Goal: Information Seeking & Learning: Learn about a topic

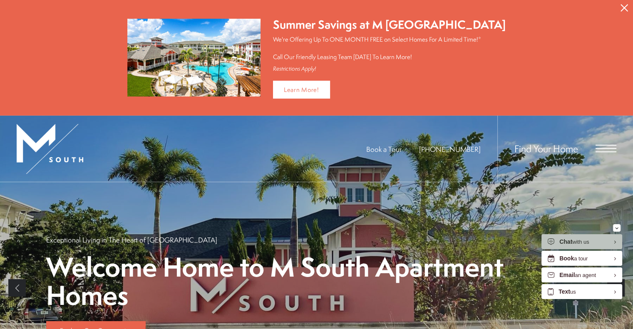
click at [606, 147] on span "Open Menu" at bounding box center [606, 148] width 21 height 7
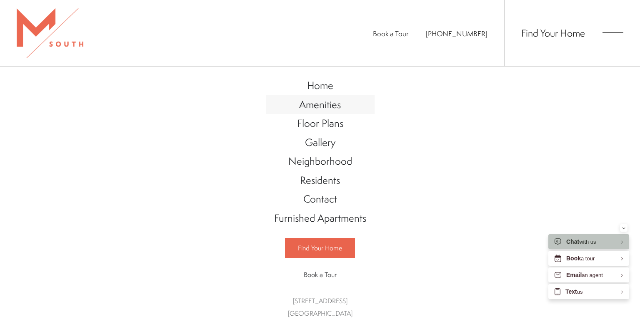
click at [335, 100] on span "Amenities" at bounding box center [320, 104] width 42 height 14
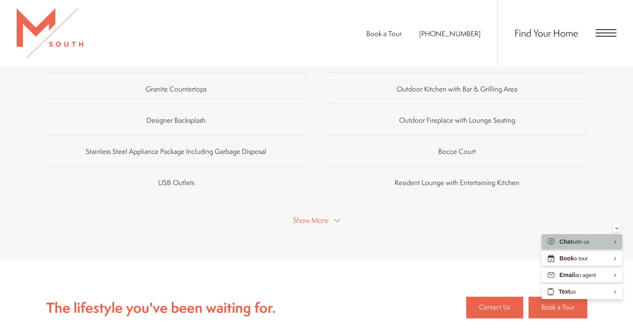
scroll to position [708, 0]
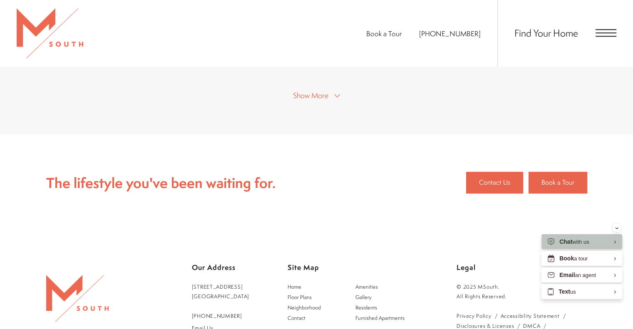
click at [324, 90] on span "Show More" at bounding box center [310, 95] width 35 height 10
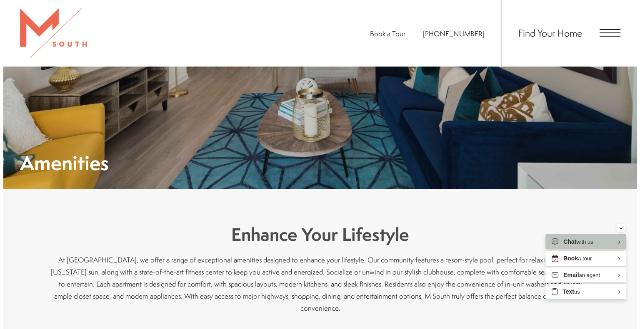
scroll to position [0, 0]
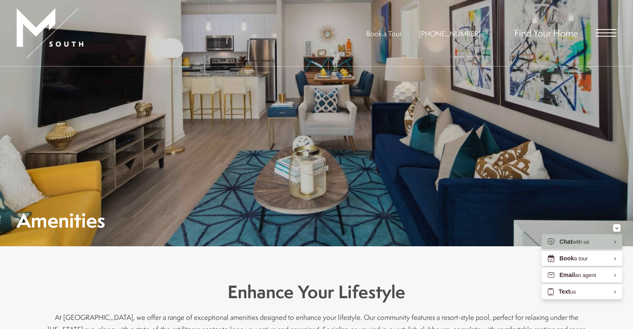
click at [594, 36] on div "Find Your Home" at bounding box center [557, 33] width 119 height 66
click at [608, 37] on div "Find Your Home" at bounding box center [557, 33] width 119 height 66
click at [606, 33] on span "Open Menu" at bounding box center [606, 32] width 21 height 1
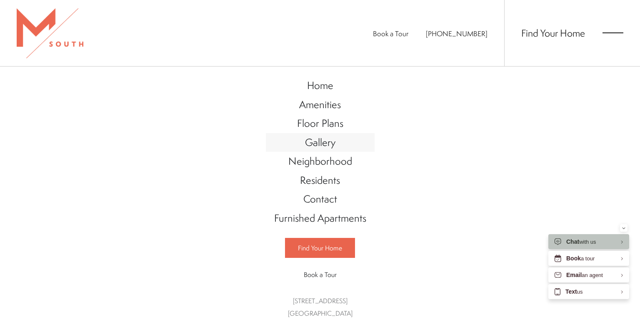
click at [324, 147] on span "Gallery" at bounding box center [320, 142] width 30 height 14
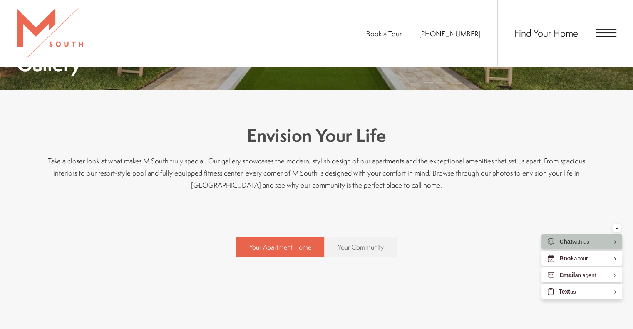
scroll to position [208, 0]
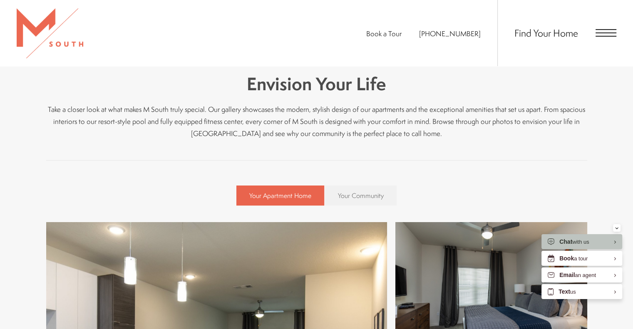
click at [370, 190] on link "Your Community" at bounding box center [361, 196] width 72 height 20
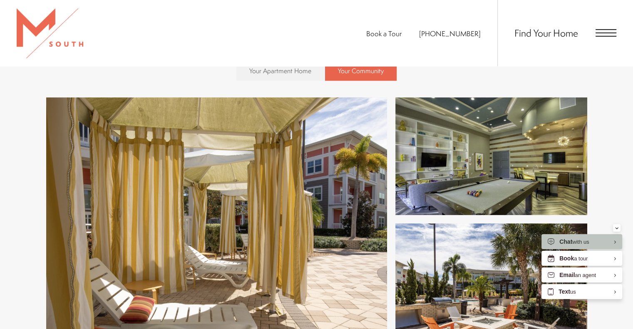
scroll to position [375, 0]
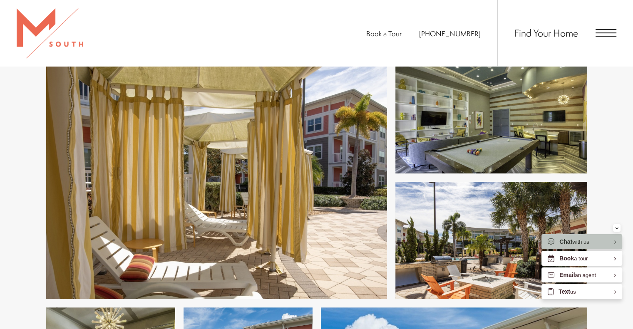
click at [343, 146] on img at bounding box center [216, 178] width 341 height 244
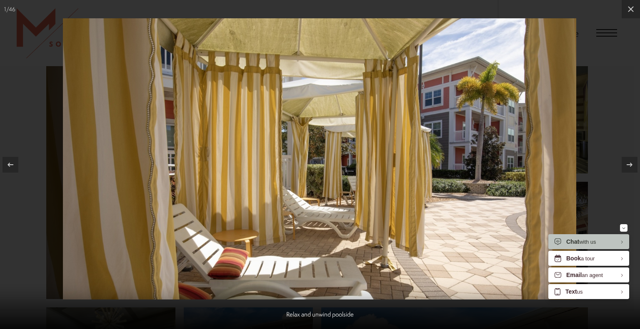
click at [633, 71] on div at bounding box center [320, 164] width 640 height 329
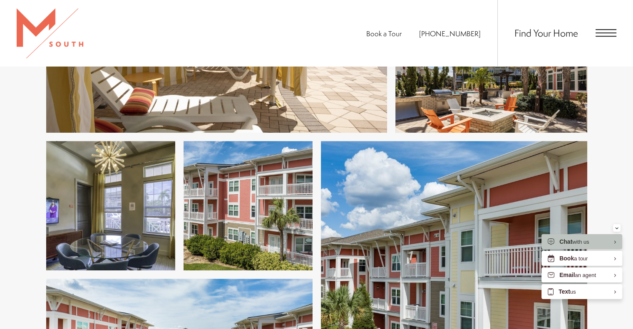
scroll to position [583, 0]
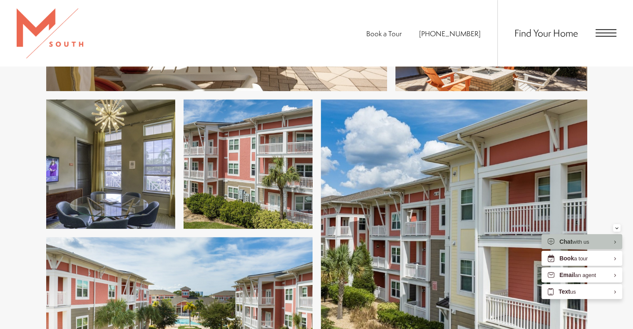
click at [290, 160] on img at bounding box center [248, 165] width 129 height 130
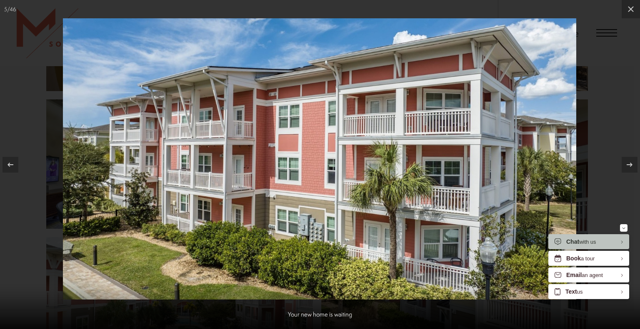
click at [604, 80] on div at bounding box center [320, 164] width 640 height 329
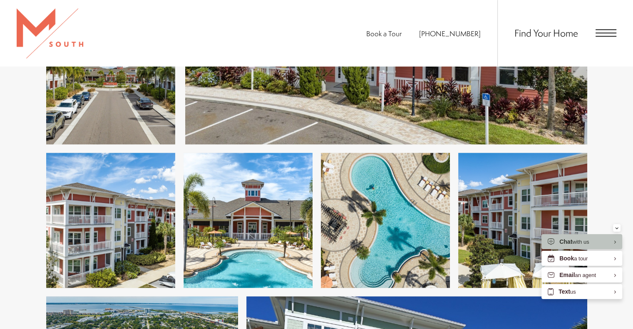
scroll to position [1083, 0]
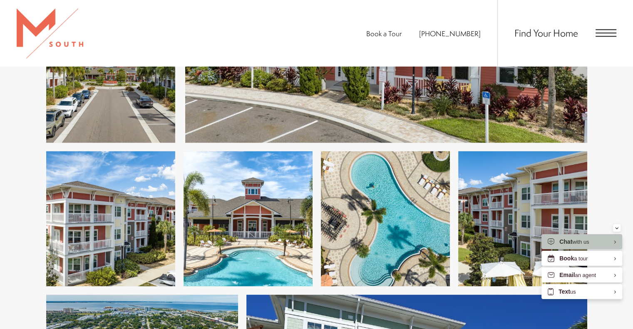
click at [378, 186] on img at bounding box center [385, 218] width 129 height 135
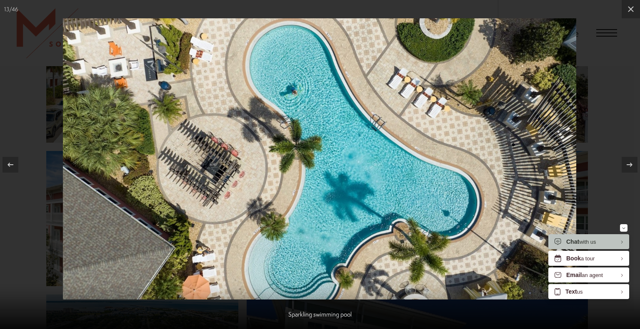
click at [616, 97] on div at bounding box center [320, 164] width 640 height 329
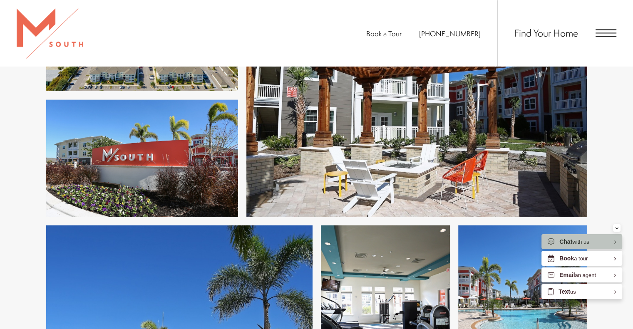
scroll to position [1499, 0]
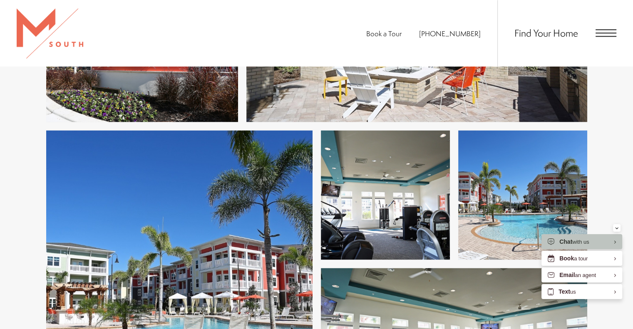
click at [256, 221] on img at bounding box center [179, 263] width 267 height 267
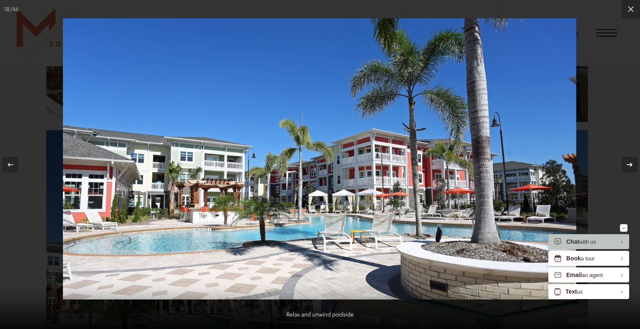
click at [629, 167] on icon at bounding box center [629, 165] width 10 height 10
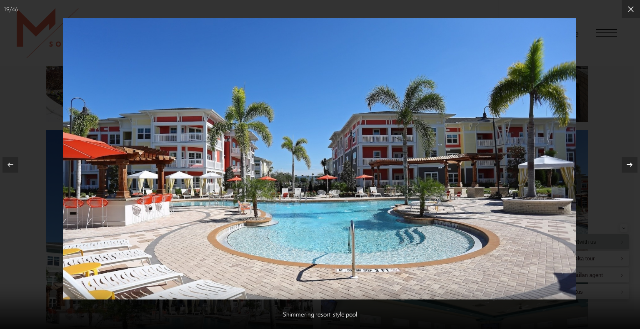
click at [629, 170] on icon at bounding box center [629, 165] width 10 height 10
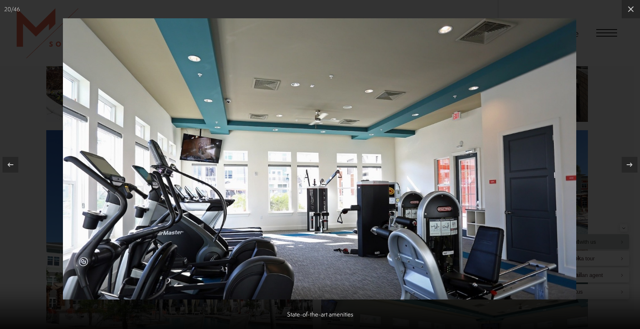
click at [617, 99] on div at bounding box center [320, 164] width 640 height 329
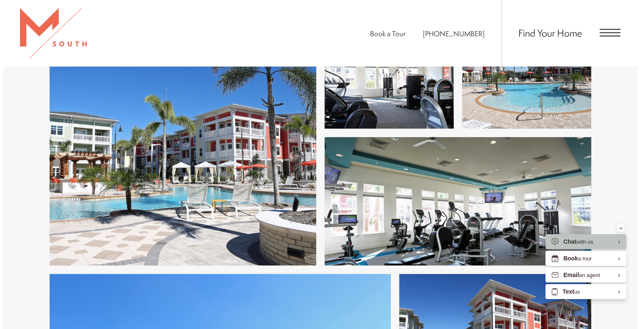
scroll to position [1666, 0]
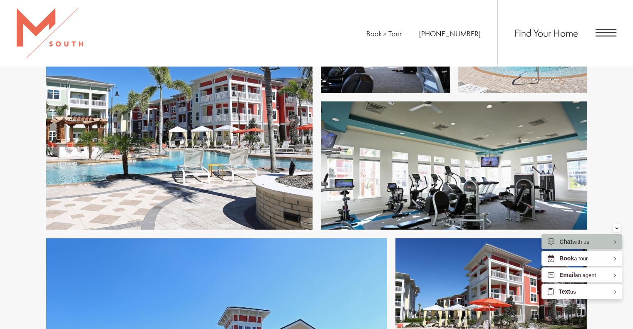
click at [451, 158] on img at bounding box center [454, 166] width 267 height 129
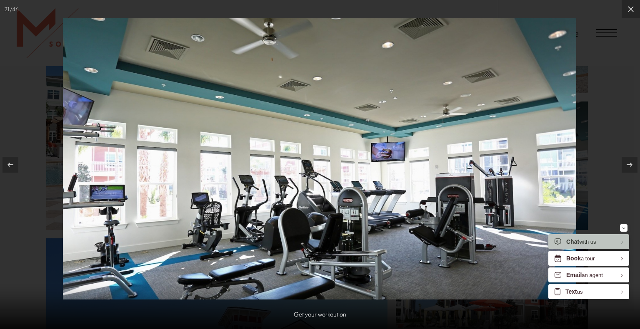
click at [603, 83] on div at bounding box center [320, 164] width 640 height 329
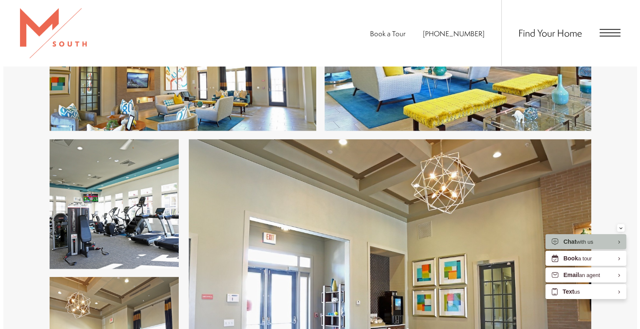
scroll to position [2374, 0]
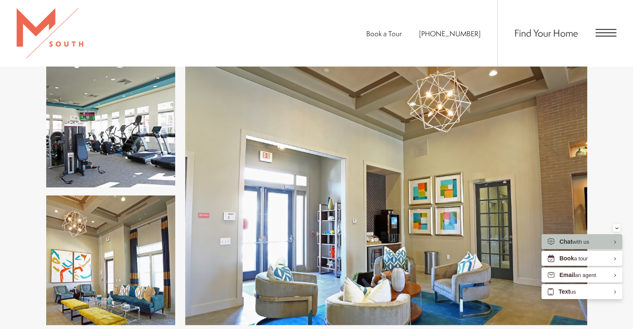
click at [151, 116] on img at bounding box center [110, 123] width 129 height 130
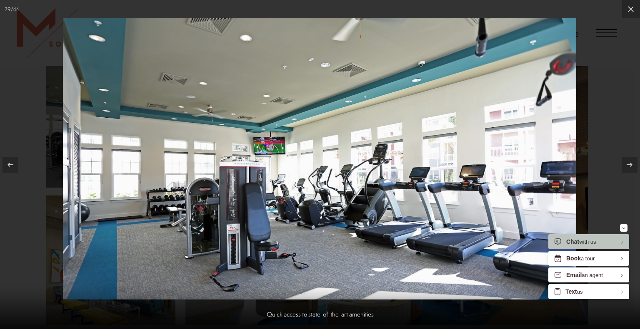
click at [628, 60] on div at bounding box center [320, 164] width 640 height 329
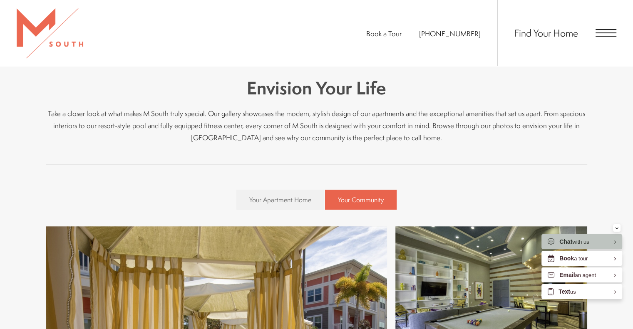
scroll to position [174, 0]
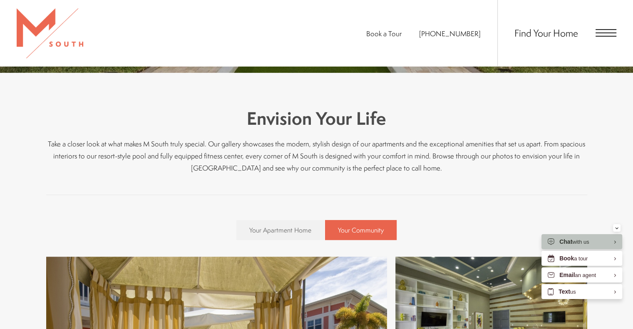
click at [426, 172] on p "Take a closer look at what makes M South truly special. Our gallery showcases t…" at bounding box center [316, 156] width 541 height 36
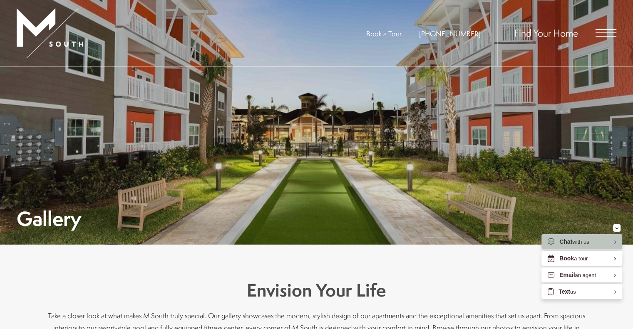
scroll to position [0, 0]
